Goal: Task Accomplishment & Management: Use online tool/utility

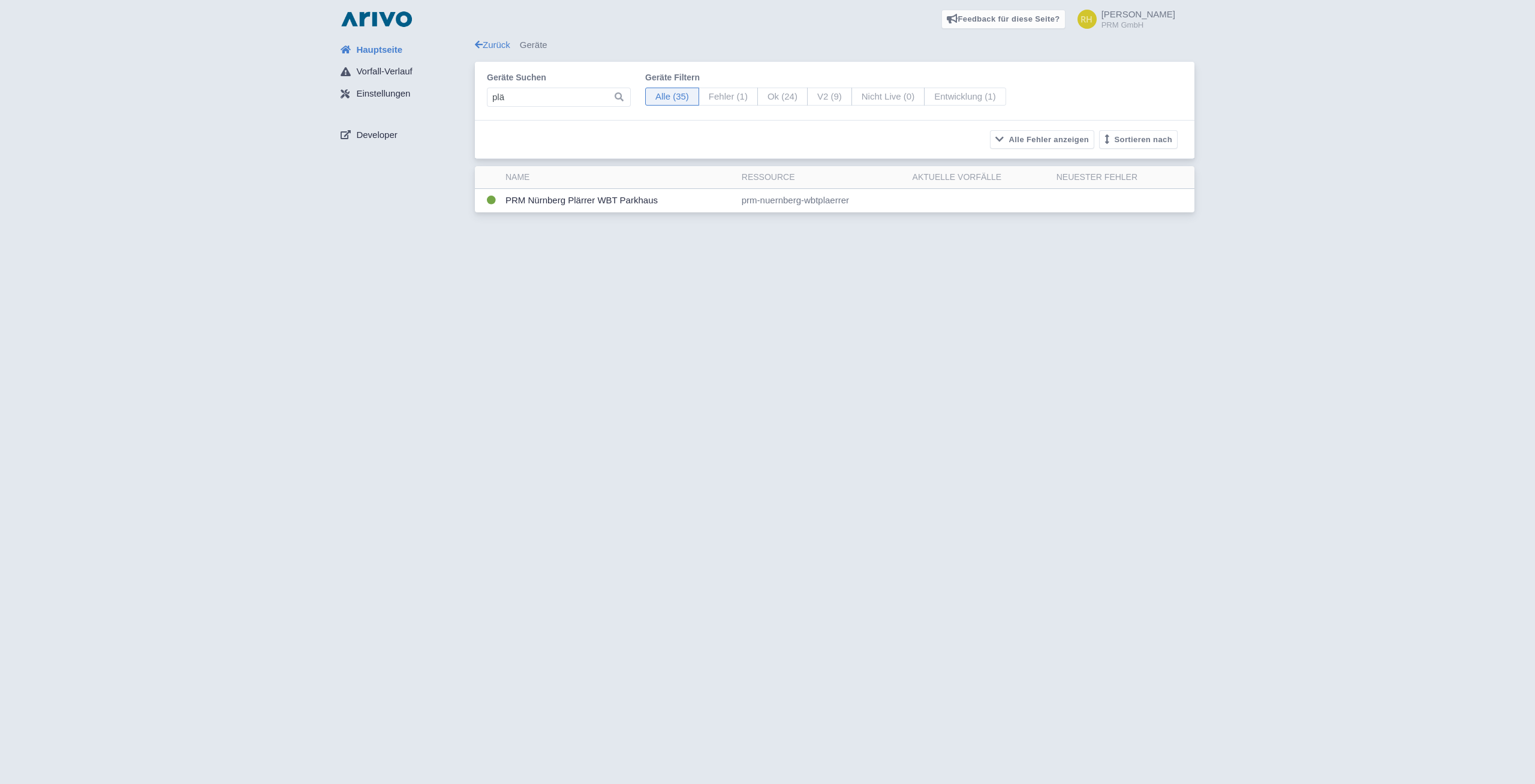
click at [546, 97] on input "plä" at bounding box center [559, 96] width 144 height 19
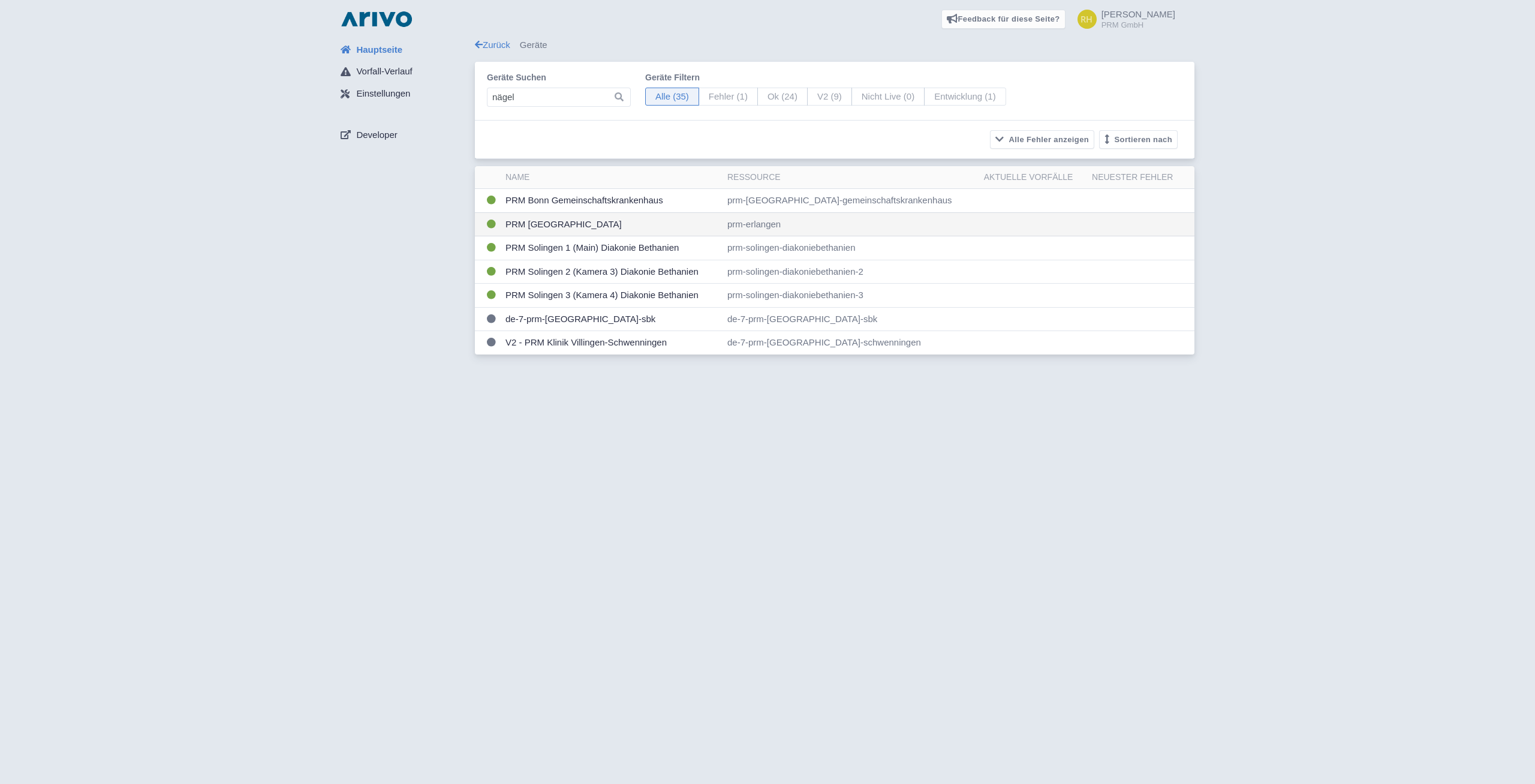
type input "nägel"
click at [561, 224] on td "PRM [GEOGRAPHIC_DATA]" at bounding box center [611, 224] width 221 height 24
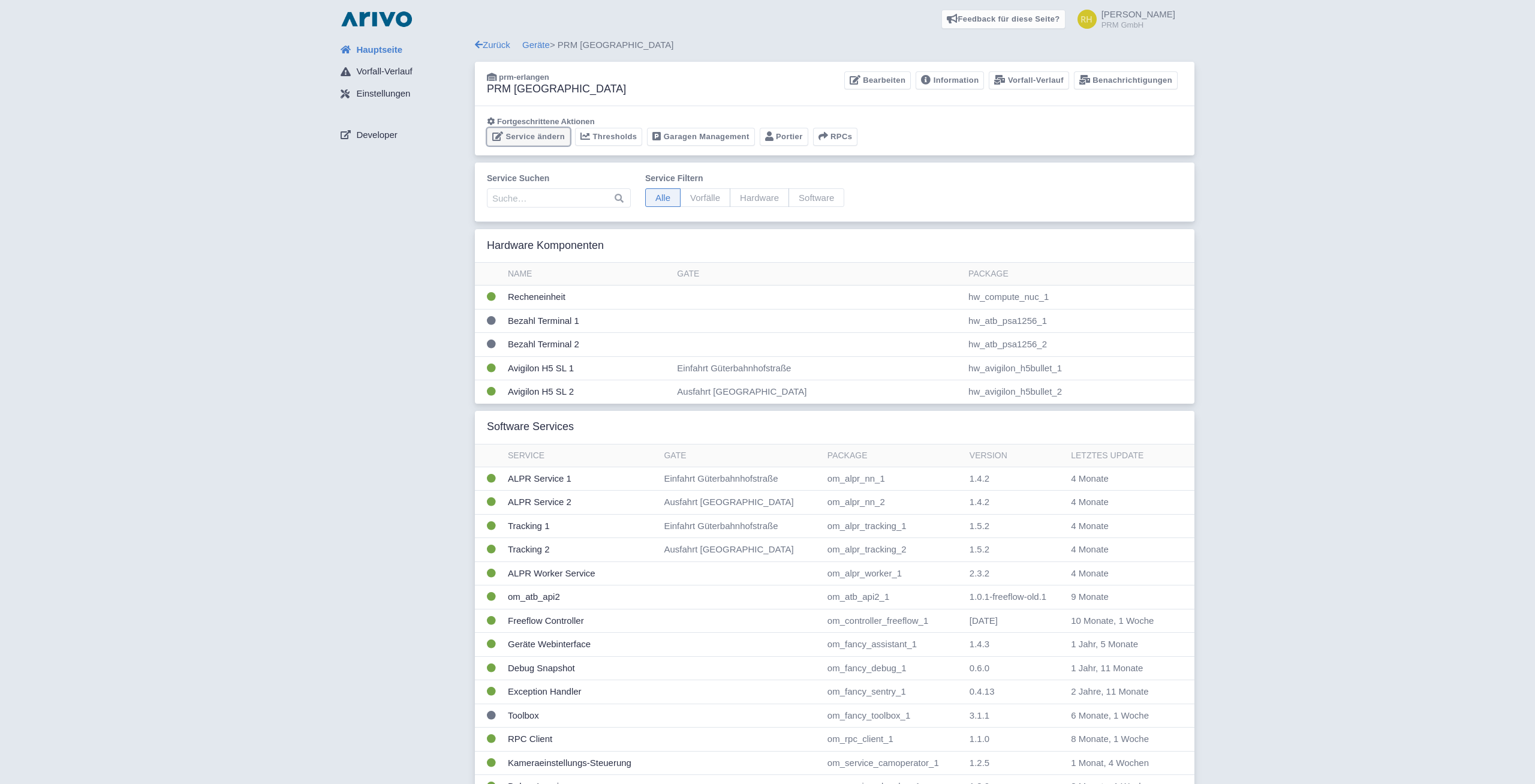
click at [528, 138] on link "Service ändern" at bounding box center [528, 137] width 84 height 19
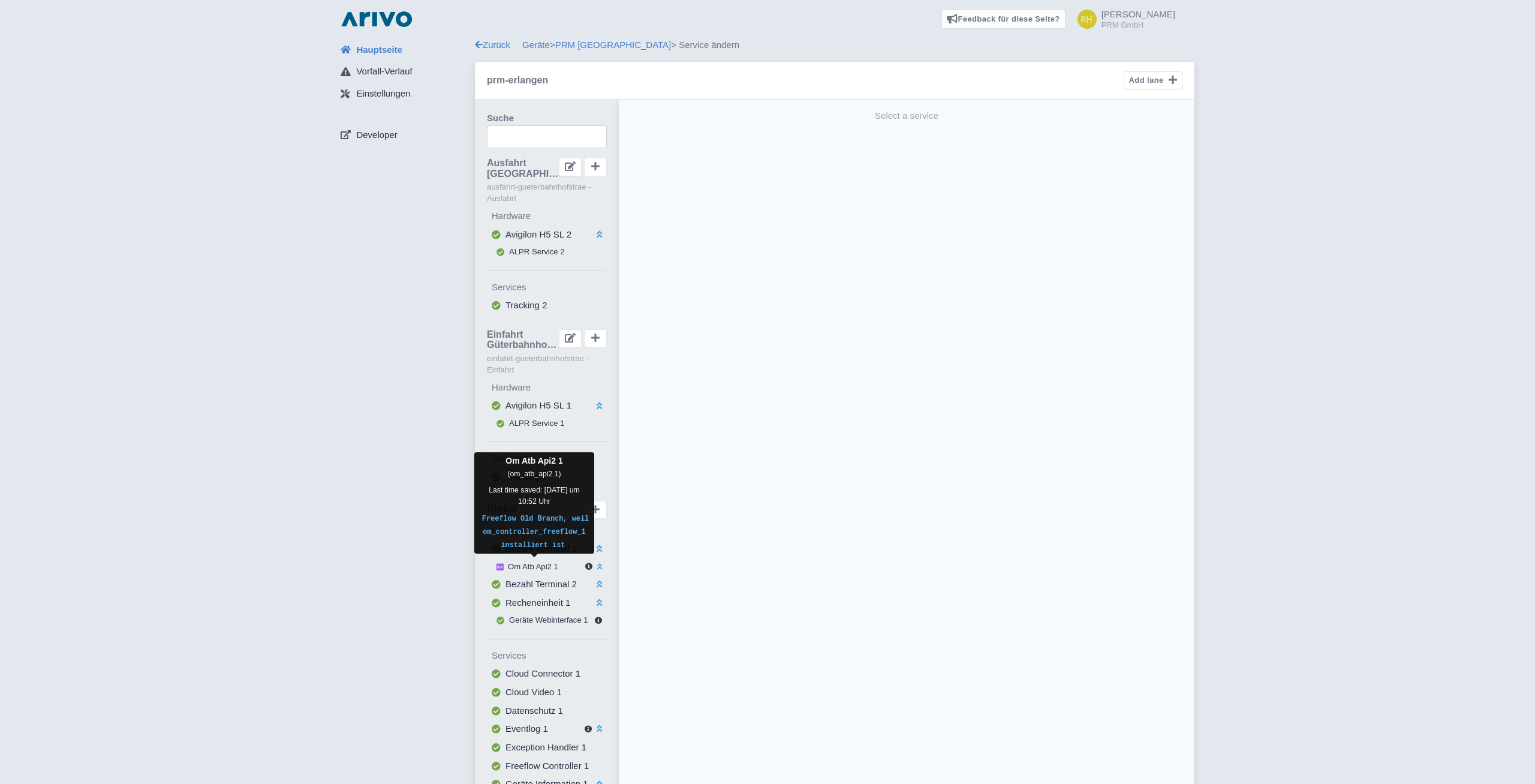
click at [542, 563] on span "Om Atb Api2 1" at bounding box center [533, 566] width 50 height 9
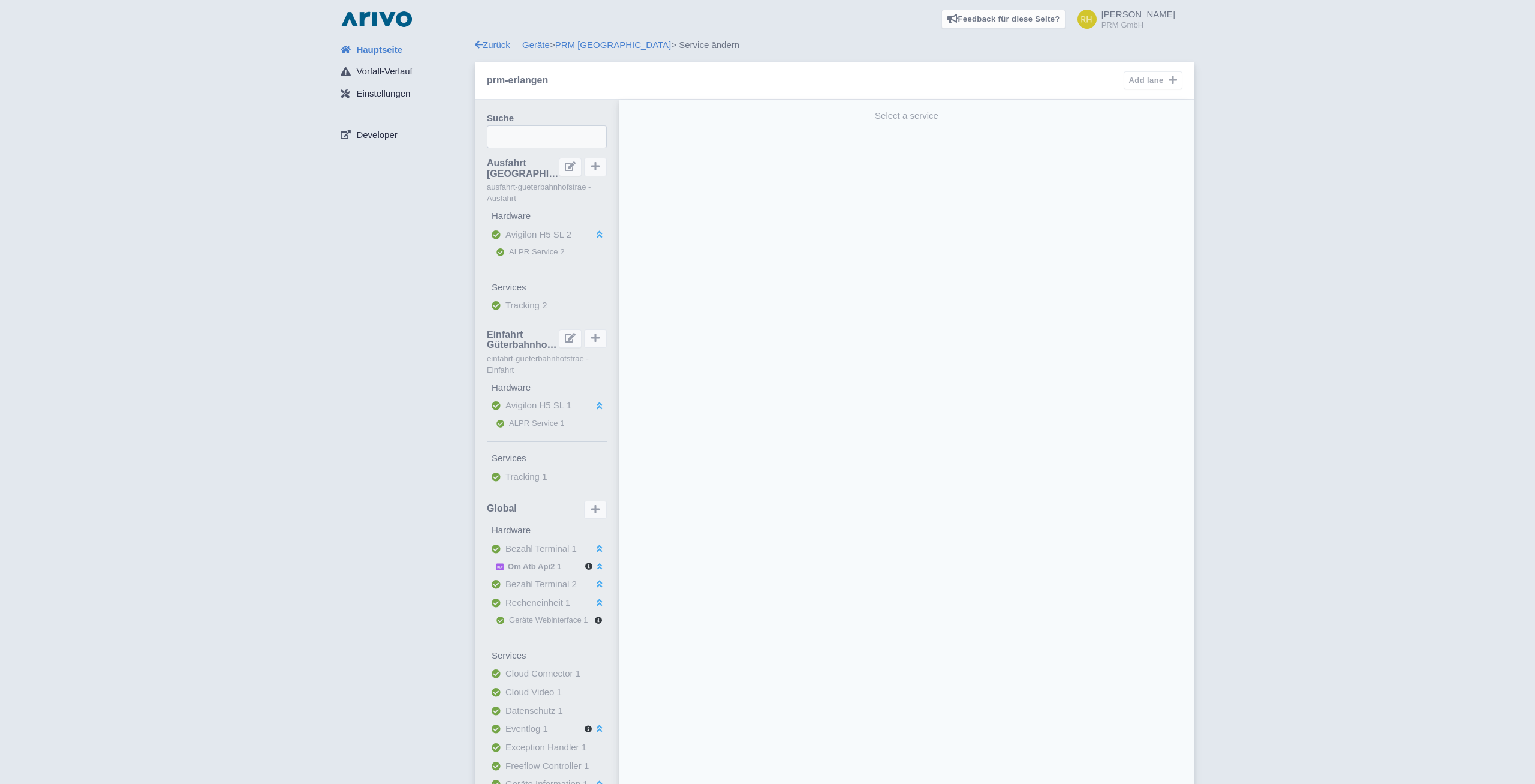
select select
select select "fb613ea4-fb69-4dcc-bf68-5374b522df27"
select select
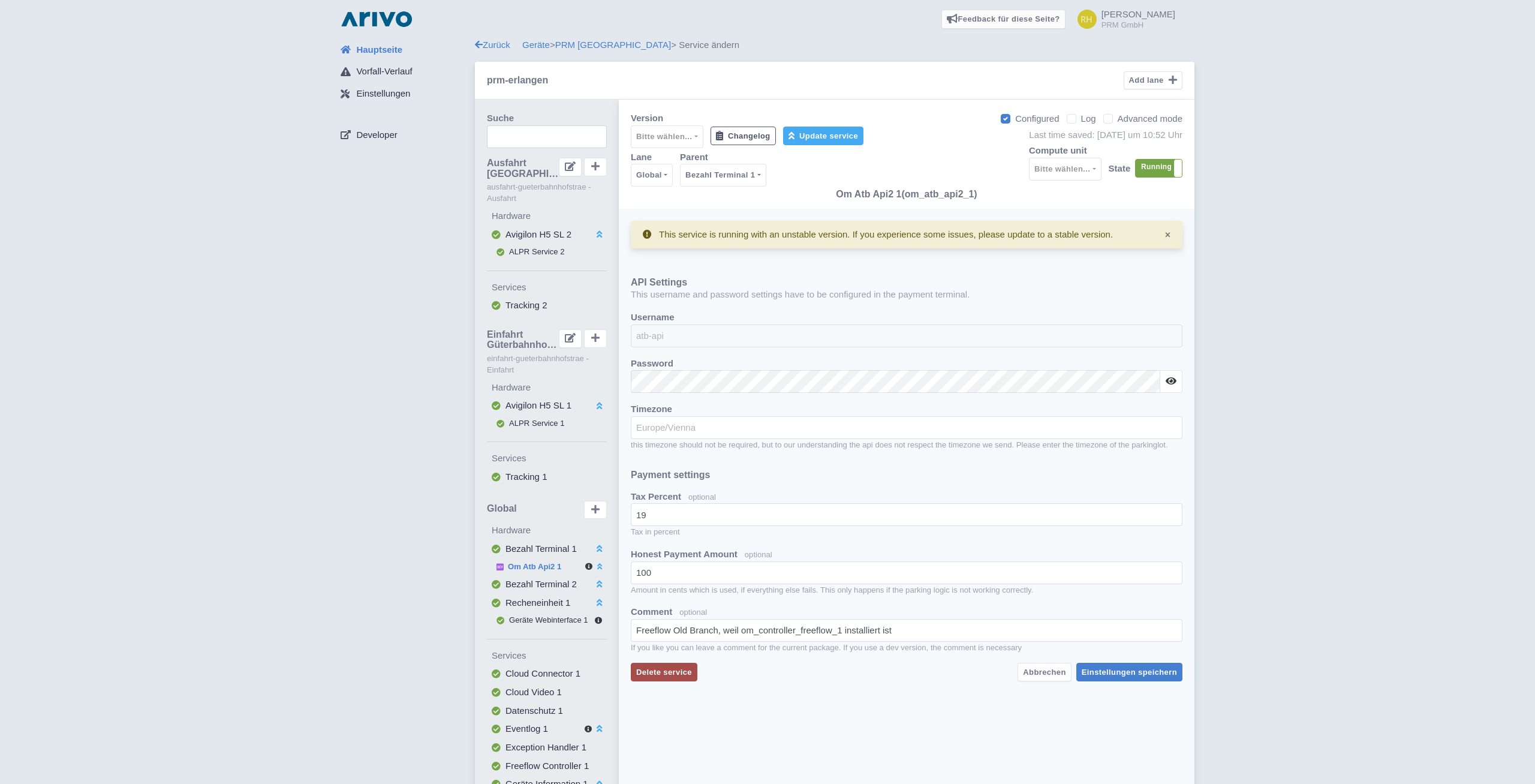
click at [1081, 121] on label "Log" at bounding box center [1088, 119] width 15 height 14
click at [1081, 120] on input "Log" at bounding box center [1085, 115] width 8 height 8
checkbox input "true"
select select "7"
select select "2: '100'"
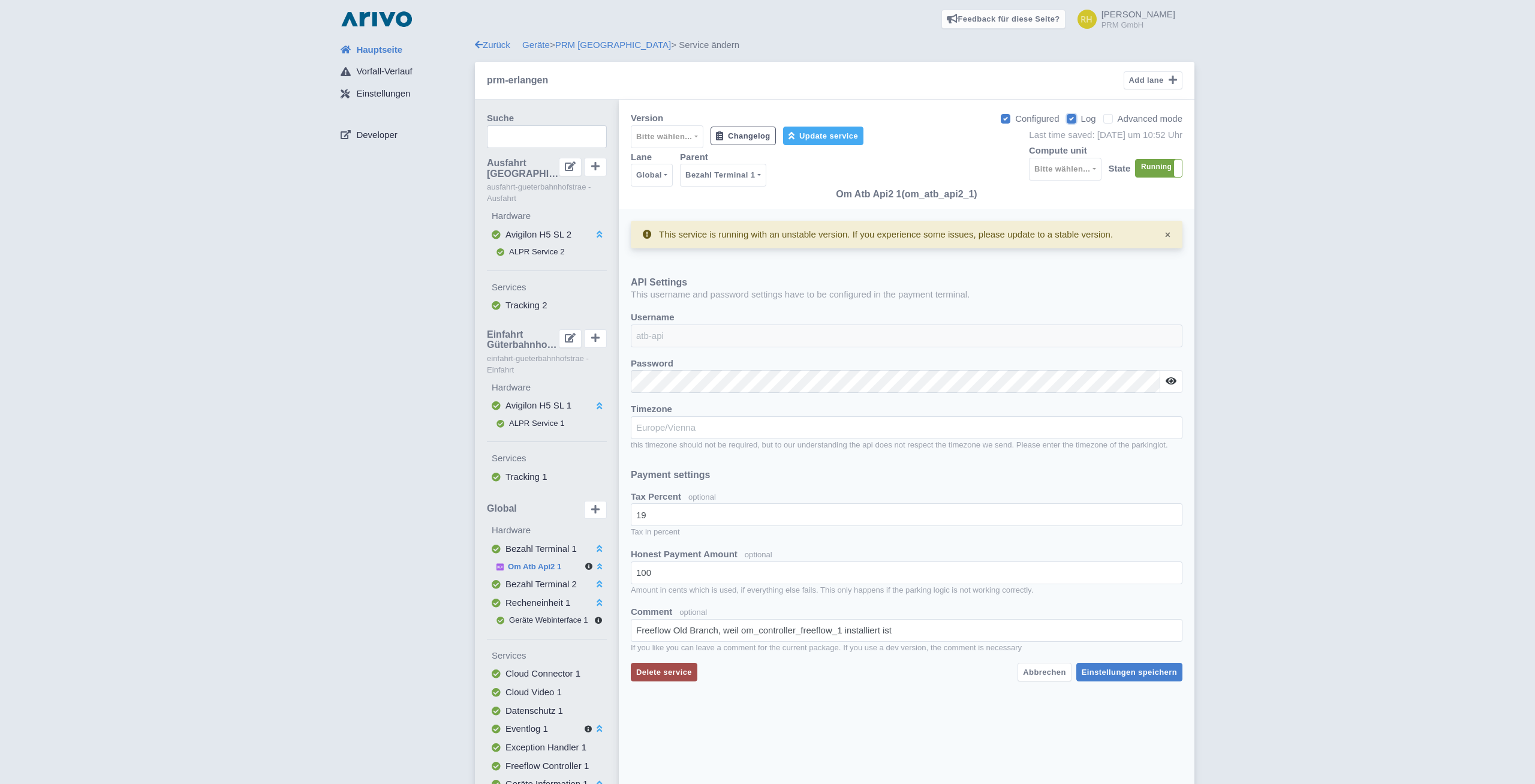
select select "2: '5'"
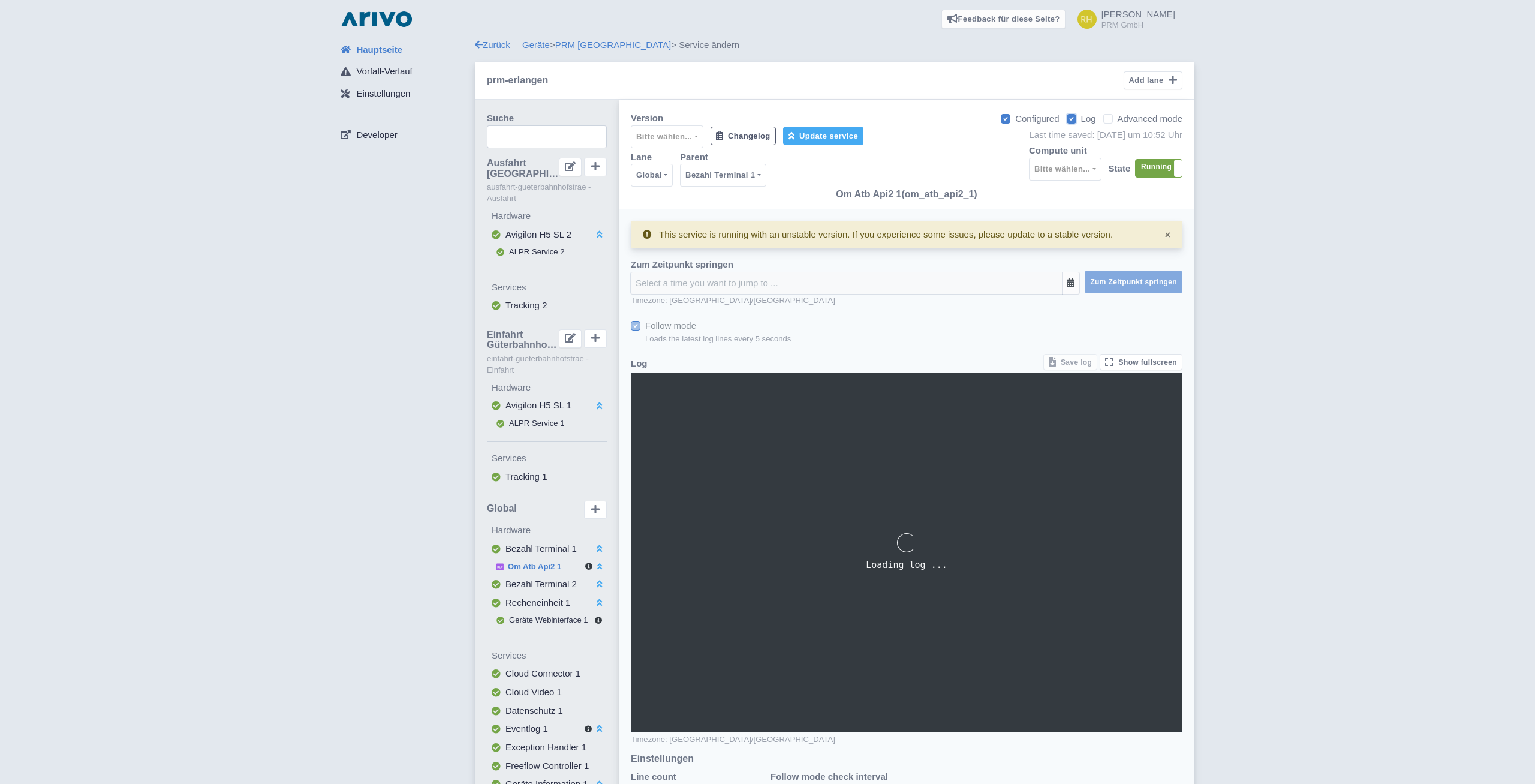
scroll to position [690, 0]
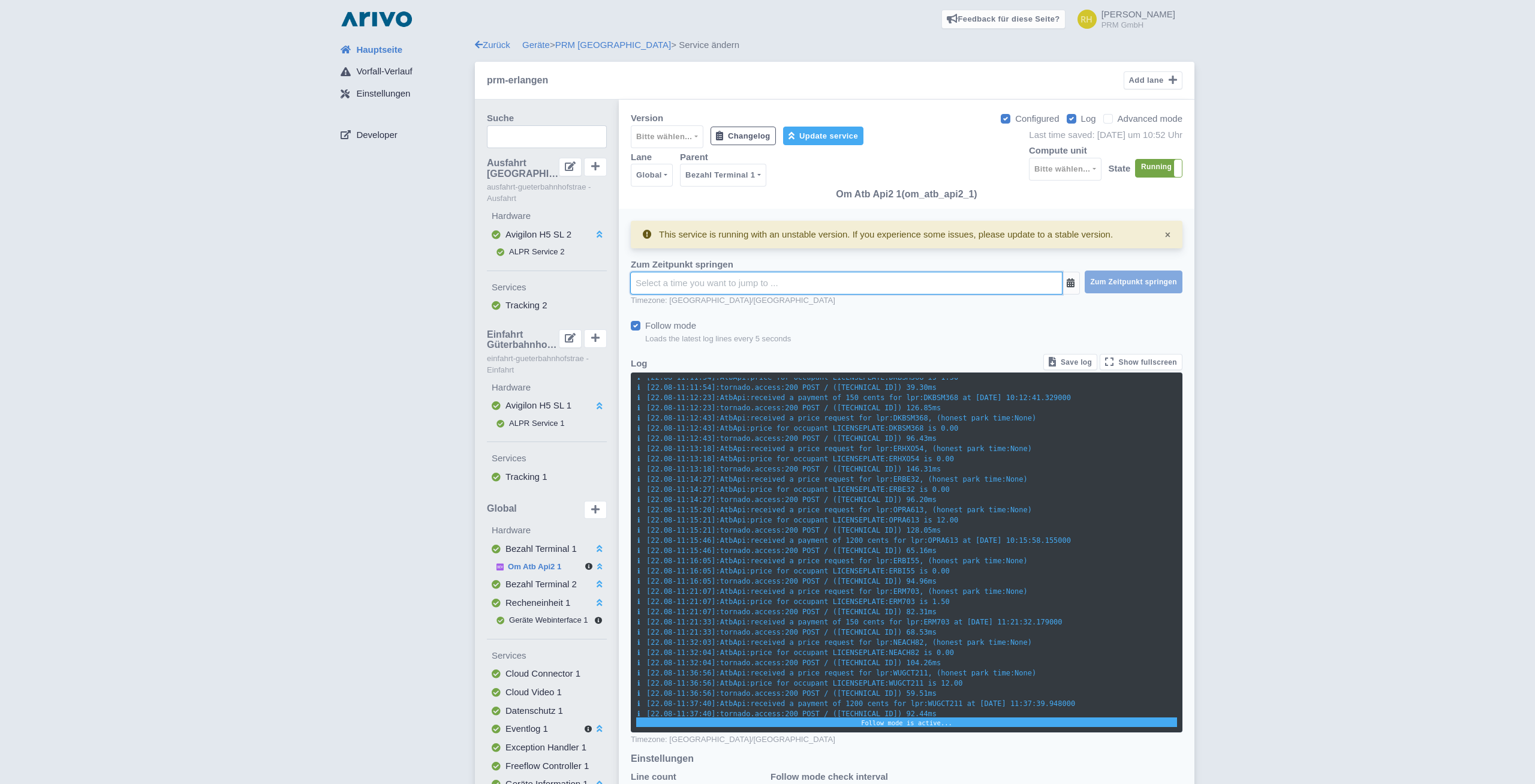
click at [862, 280] on input "text" at bounding box center [846, 283] width 432 height 23
type input "11"
type input "42"
type input "[DATE] 11:42:00"
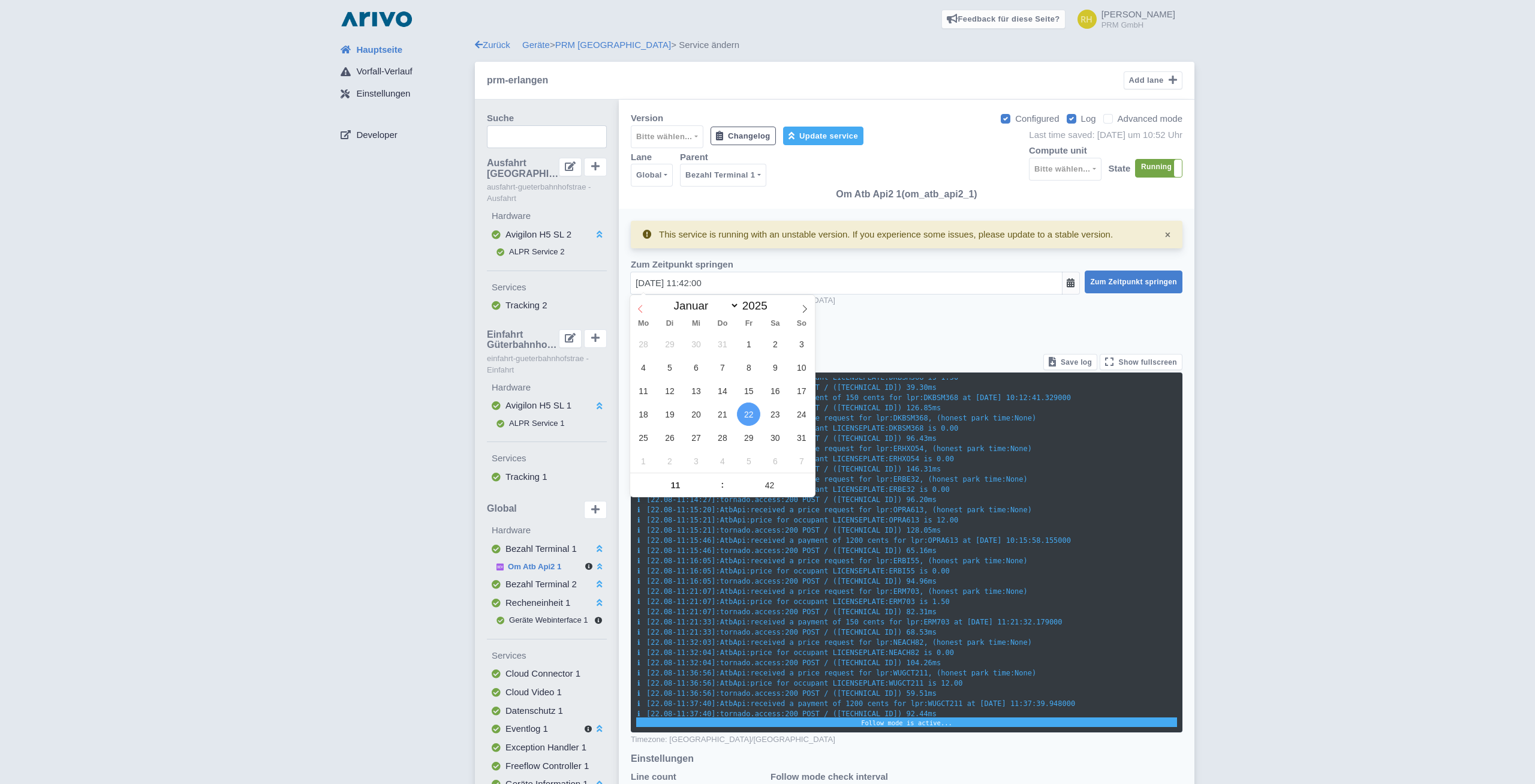
click at [639, 310] on icon at bounding box center [640, 308] width 8 height 8
click at [637, 309] on icon at bounding box center [640, 308] width 8 height 8
select select "5"
click at [700, 392] on span "11" at bounding box center [696, 391] width 23 height 23
type input "[DATE] 11:42:00"
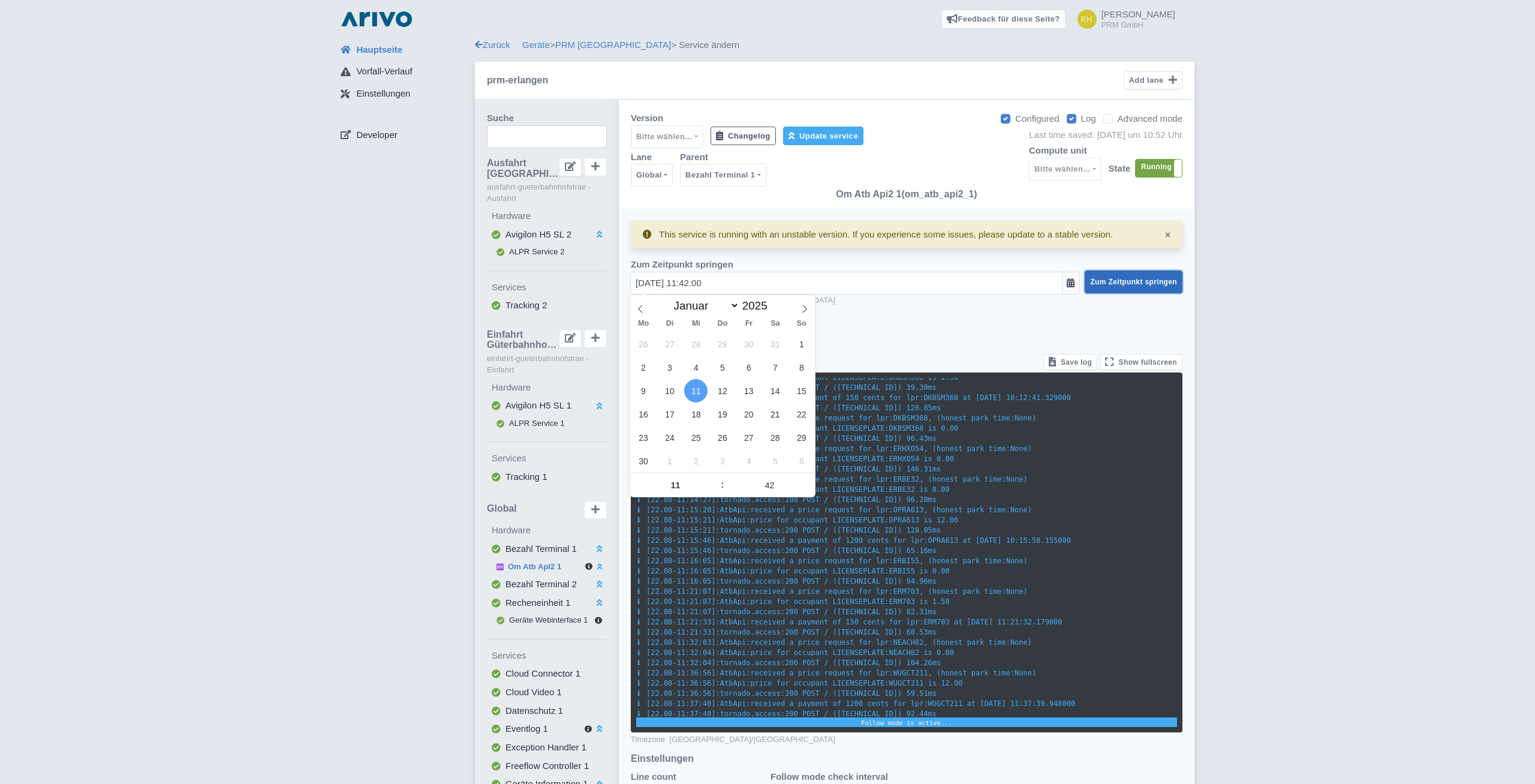
click at [1104, 288] on button "Zum Zeitpunkt springen" at bounding box center [1133, 281] width 98 height 23
checkbox input "false"
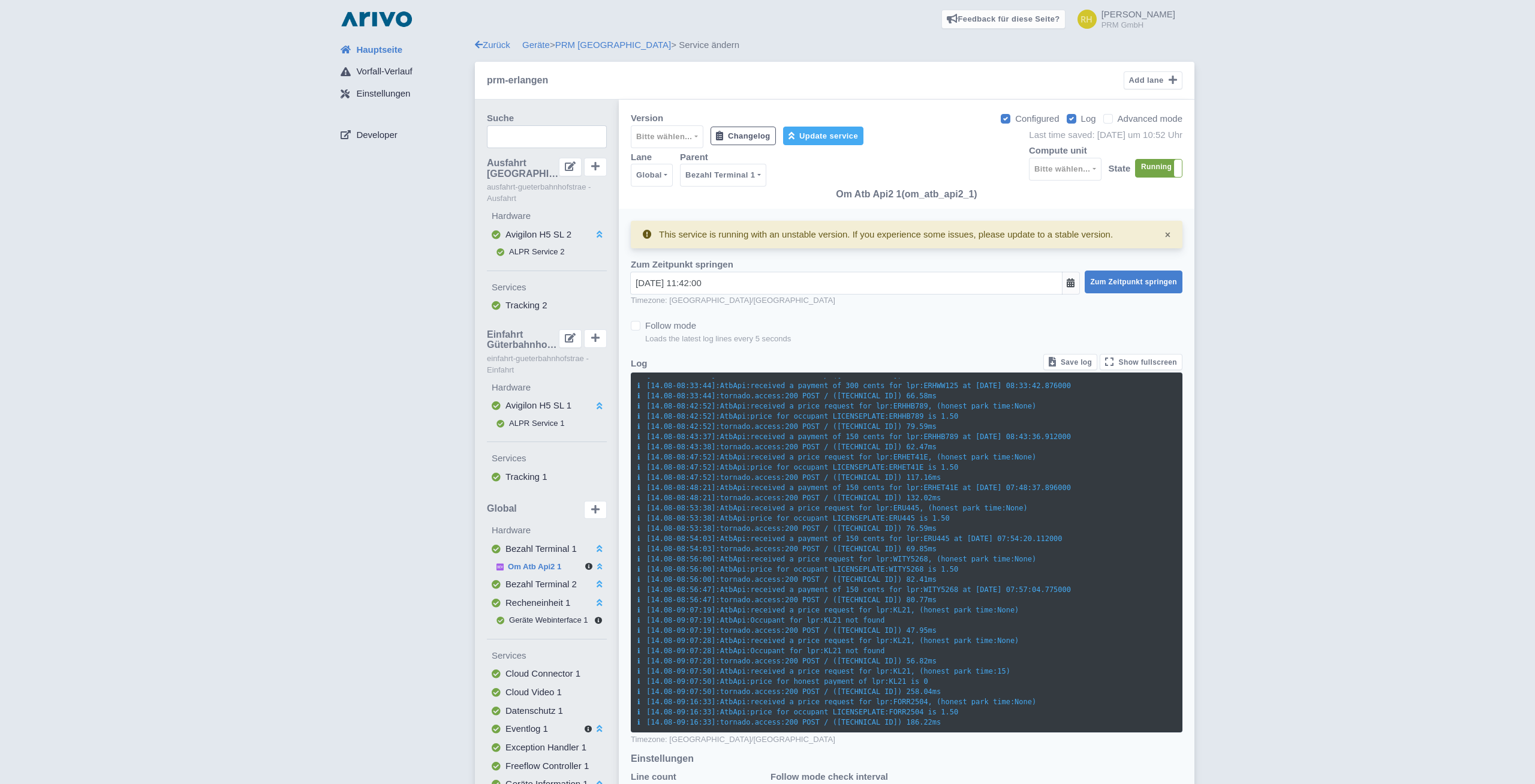
scroll to position [0, 0]
